Goal: Find specific page/section

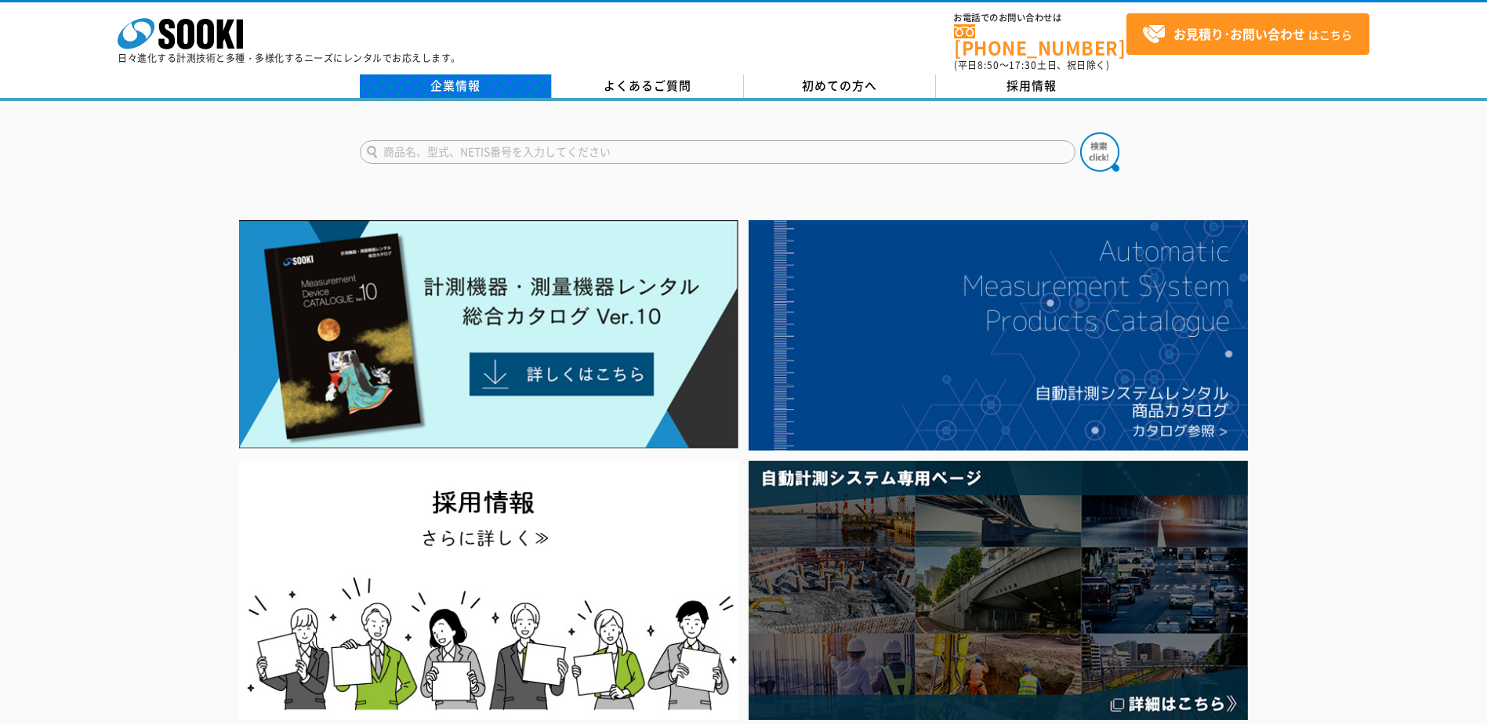
click at [478, 79] on link "企業情報" at bounding box center [456, 86] width 192 height 24
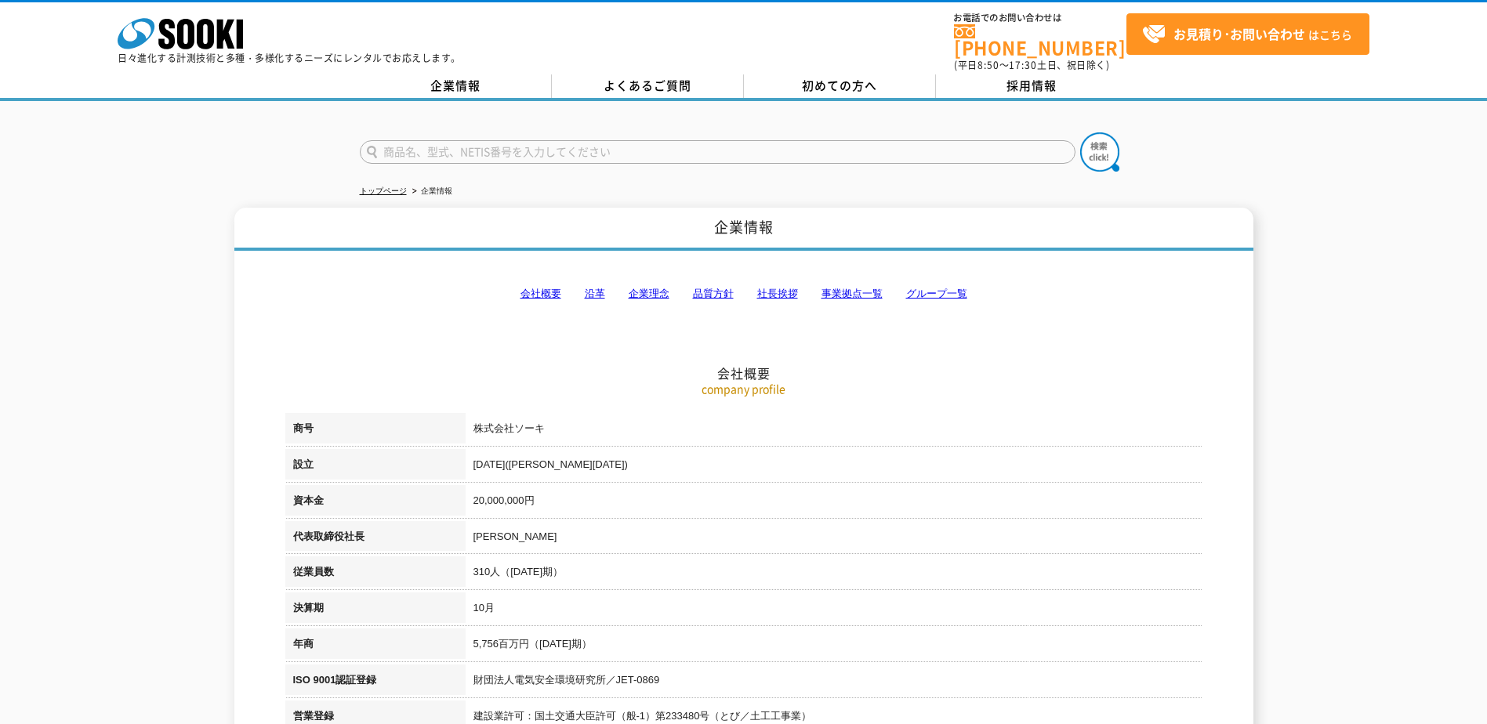
click at [855, 288] on link "事業拠点一覧" at bounding box center [852, 294] width 61 height 12
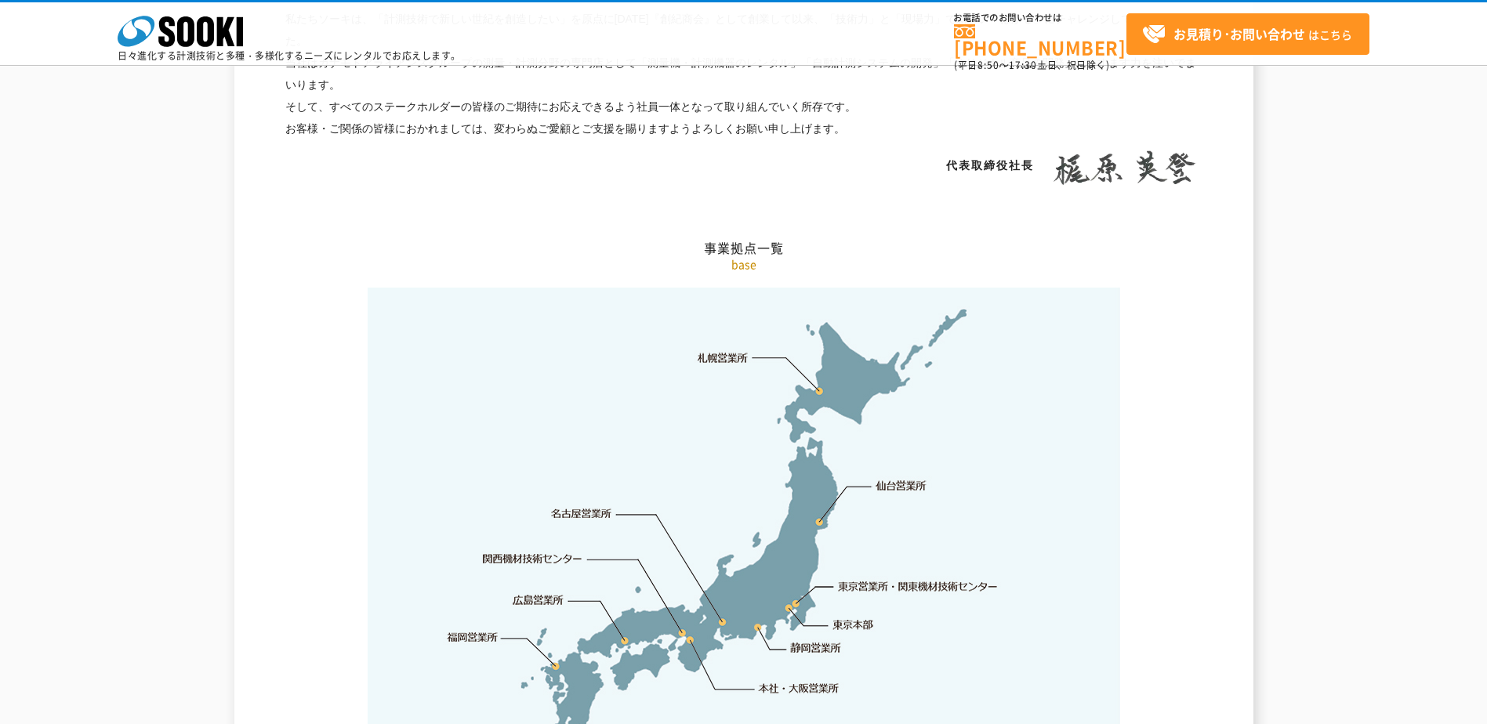
scroll to position [3149, 0]
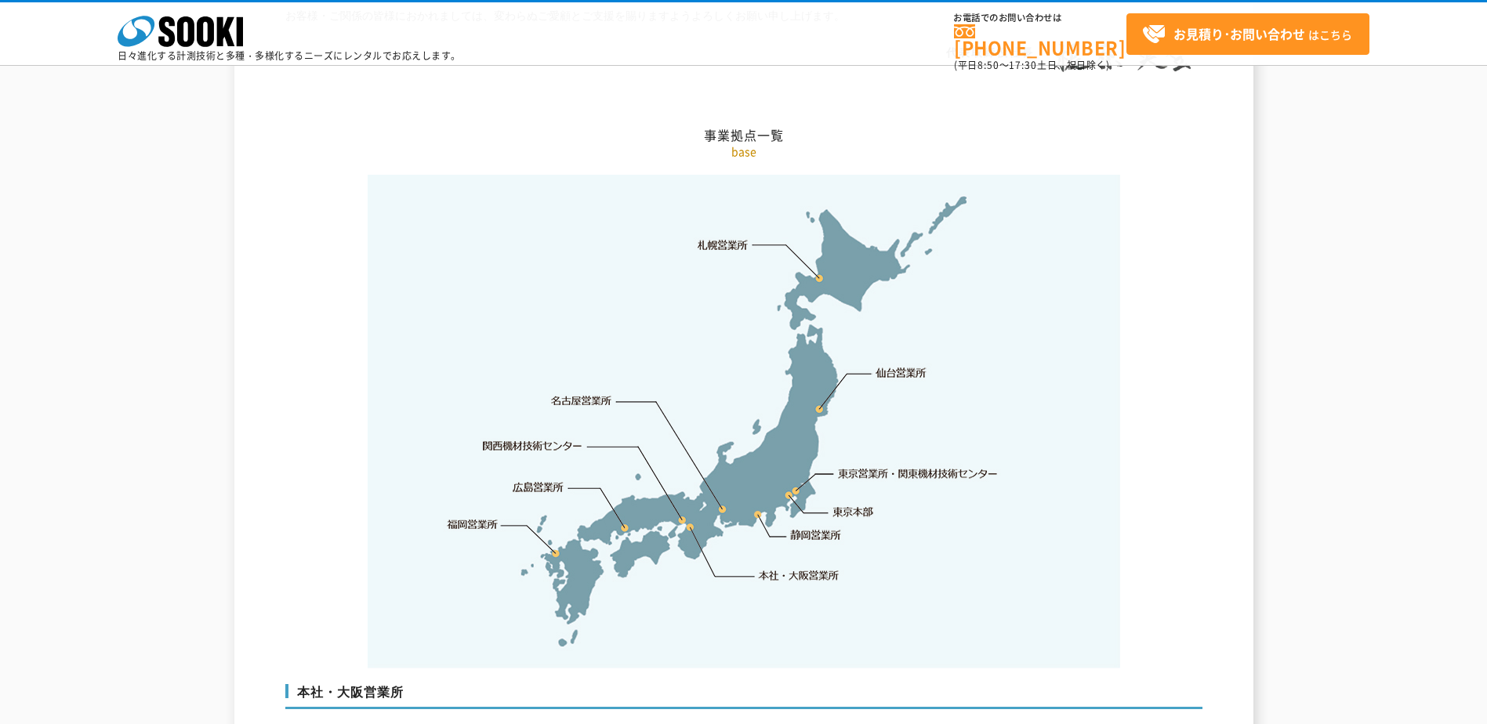
click at [775, 505] on img at bounding box center [744, 422] width 753 height 494
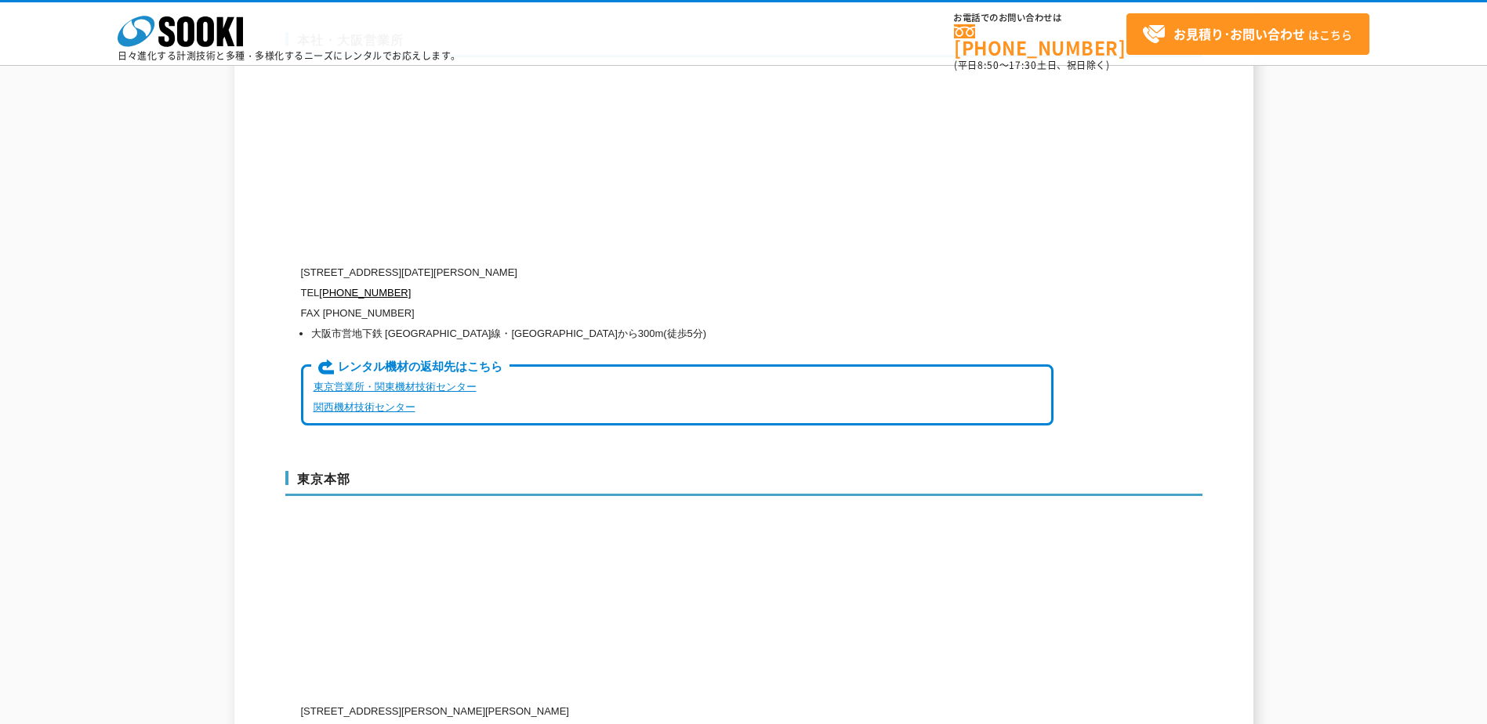
scroll to position [3698, 0]
